Goal: Task Accomplishment & Management: Use online tool/utility

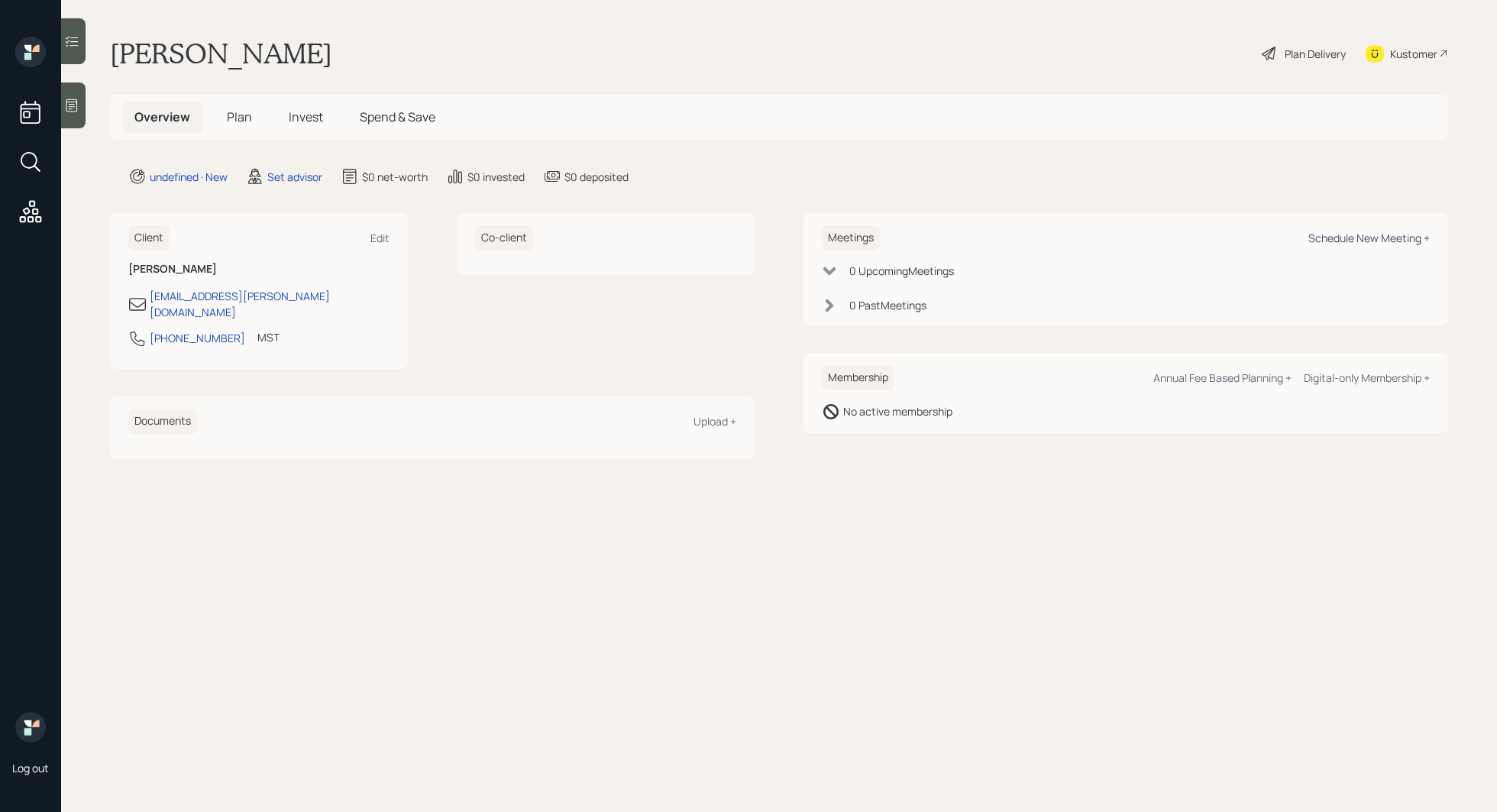
click at [1358, 242] on div "Schedule New Meeting +" at bounding box center [1369, 237] width 121 height 14
select select "round-robin"
